Goal: Navigation & Orientation: Find specific page/section

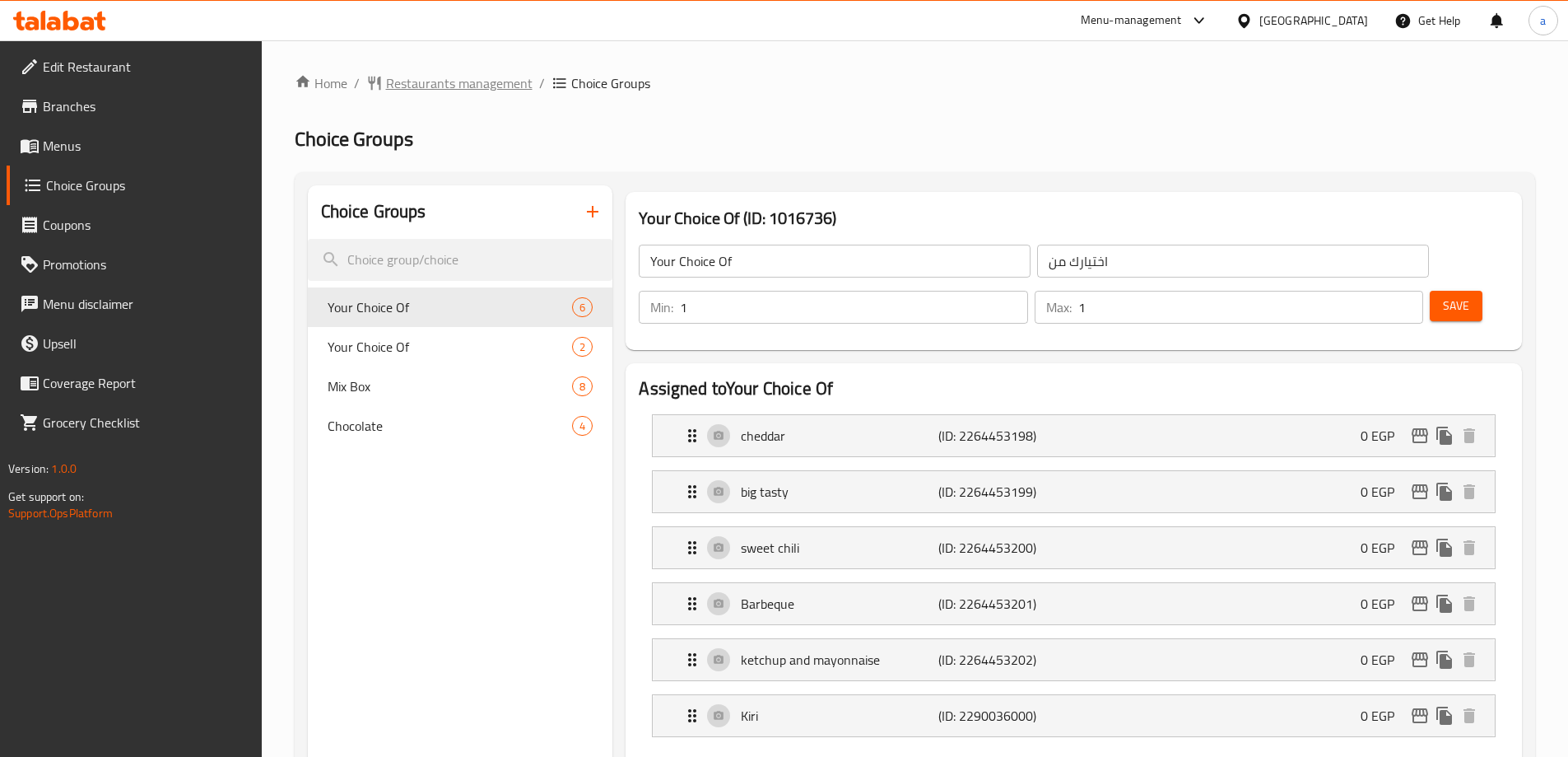
click at [436, 90] on span "Restaurants management" at bounding box center [459, 83] width 146 height 20
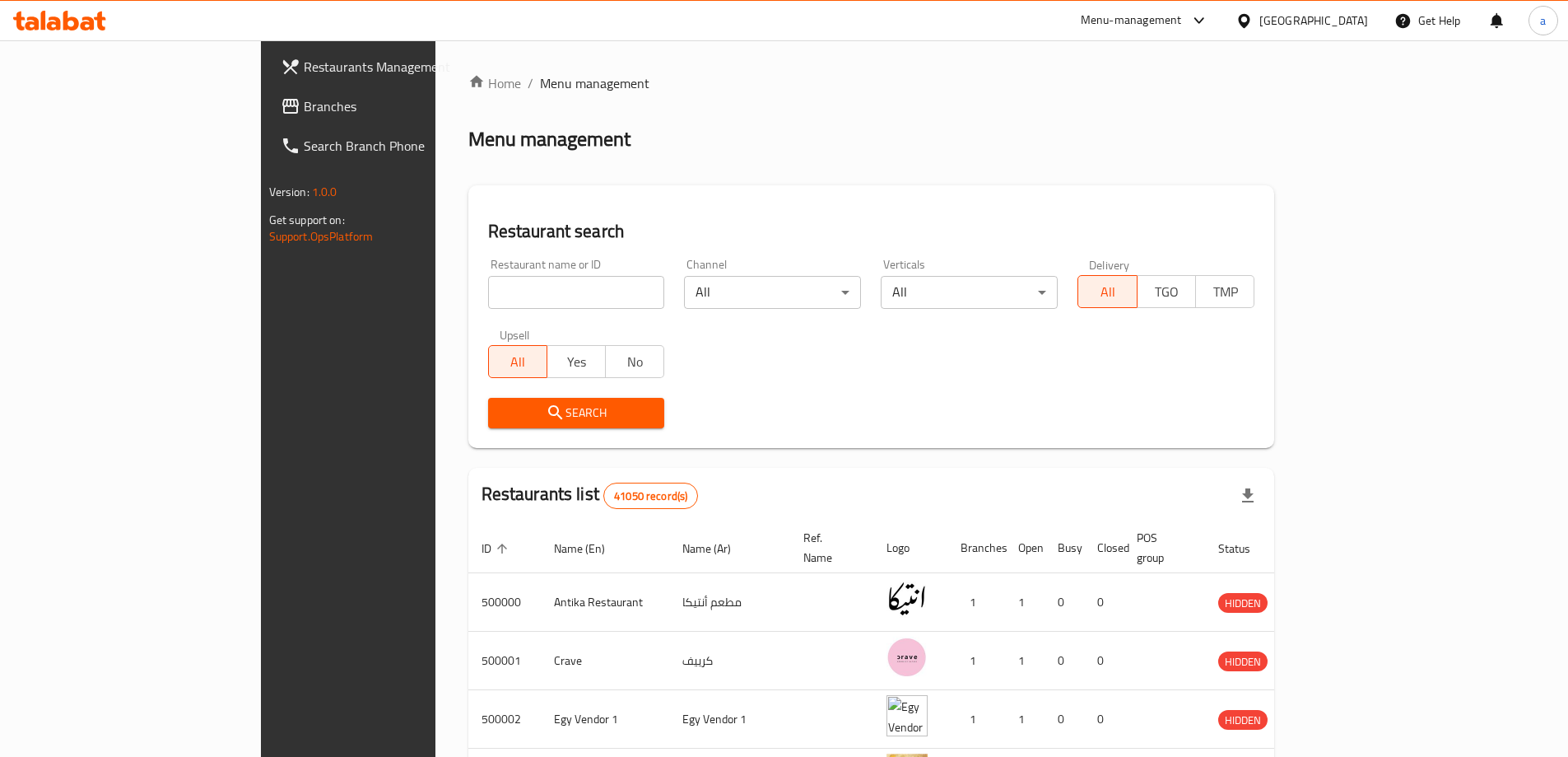
click at [304, 106] on span "Branches" at bounding box center [407, 106] width 206 height 20
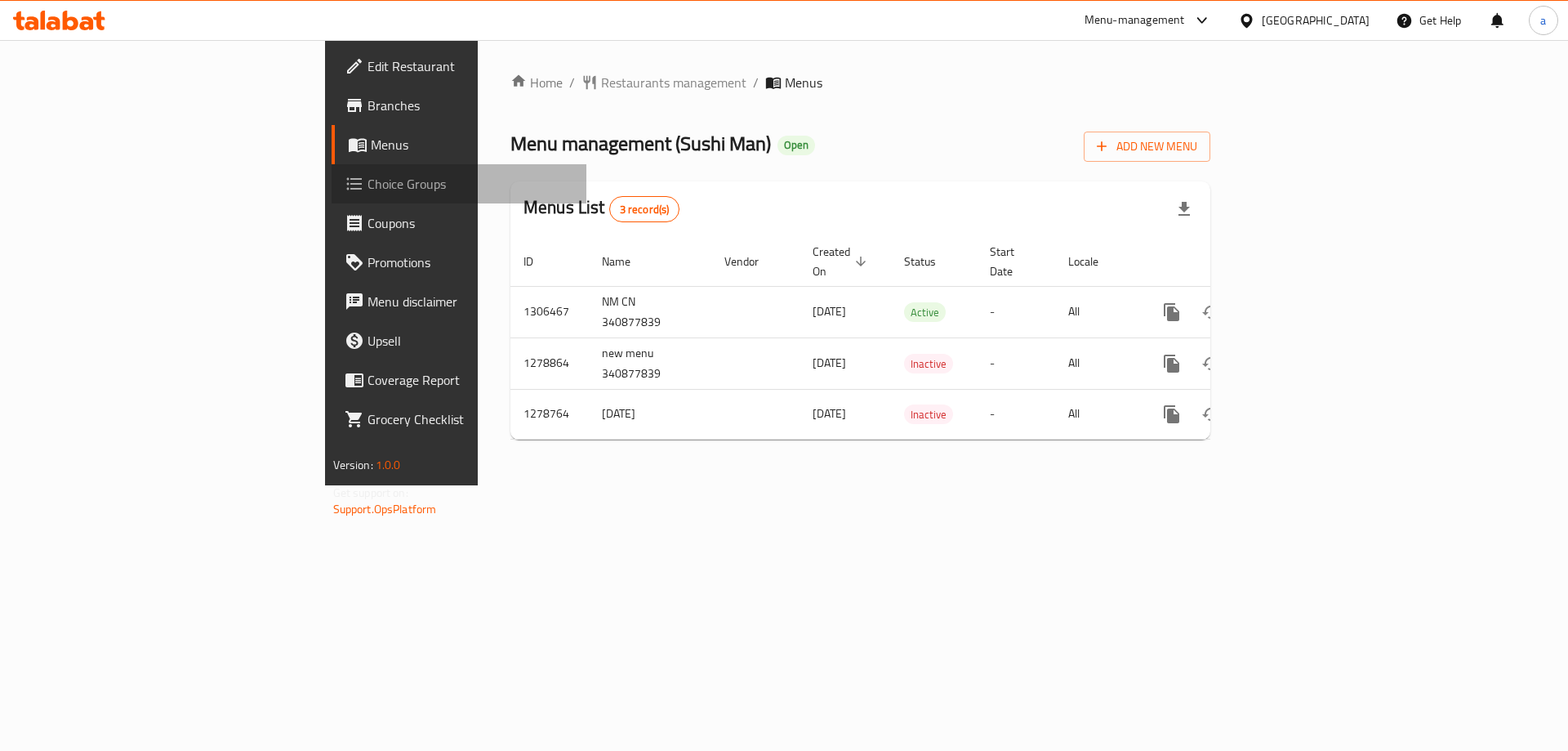
click at [332, 195] on link "Choice Groups" at bounding box center [459, 184] width 256 height 40
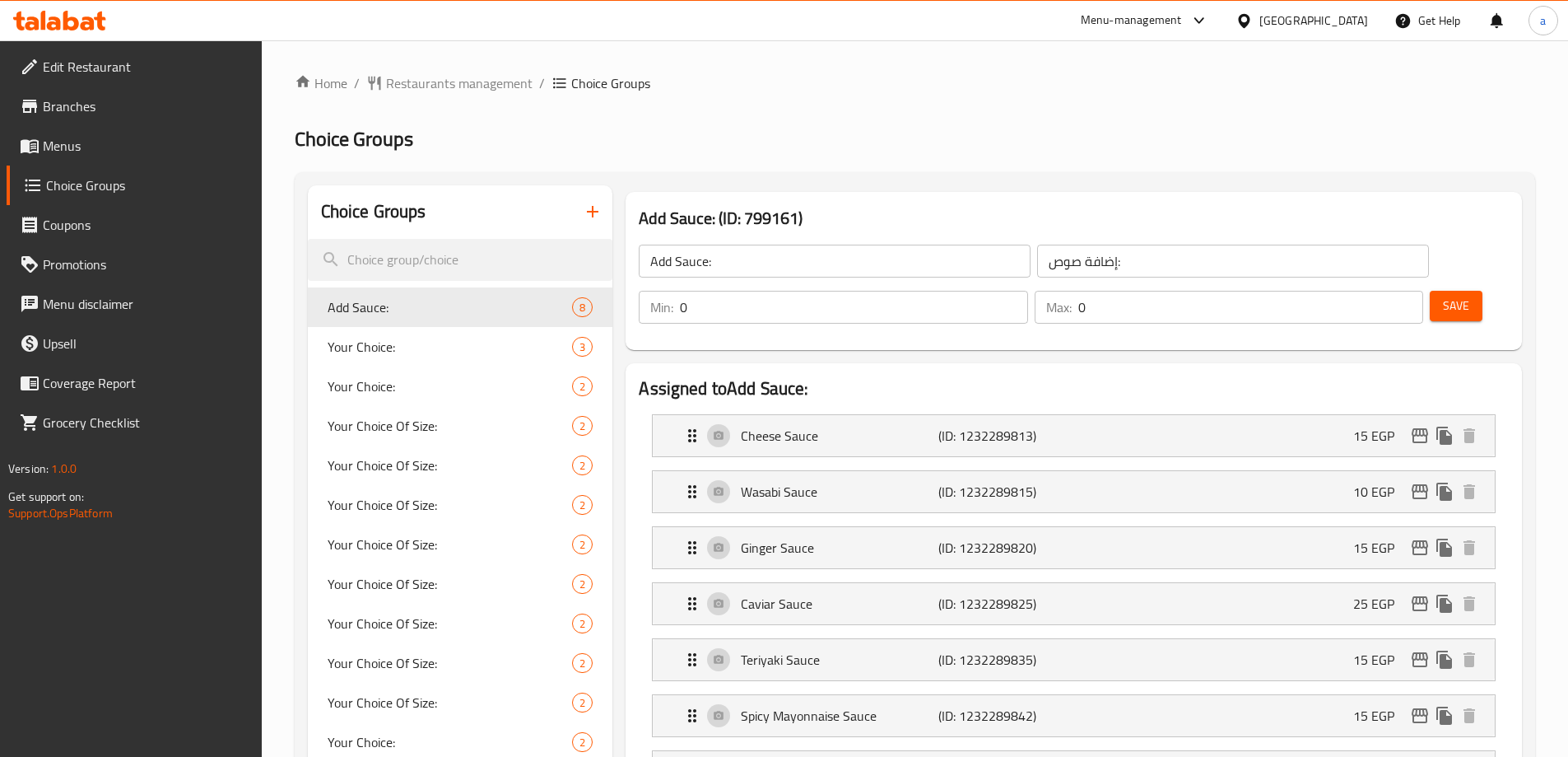
click at [853, 130] on h2 "Choice Groups" at bounding box center [915, 139] width 1240 height 27
